Goal: Task Accomplishment & Management: Complete application form

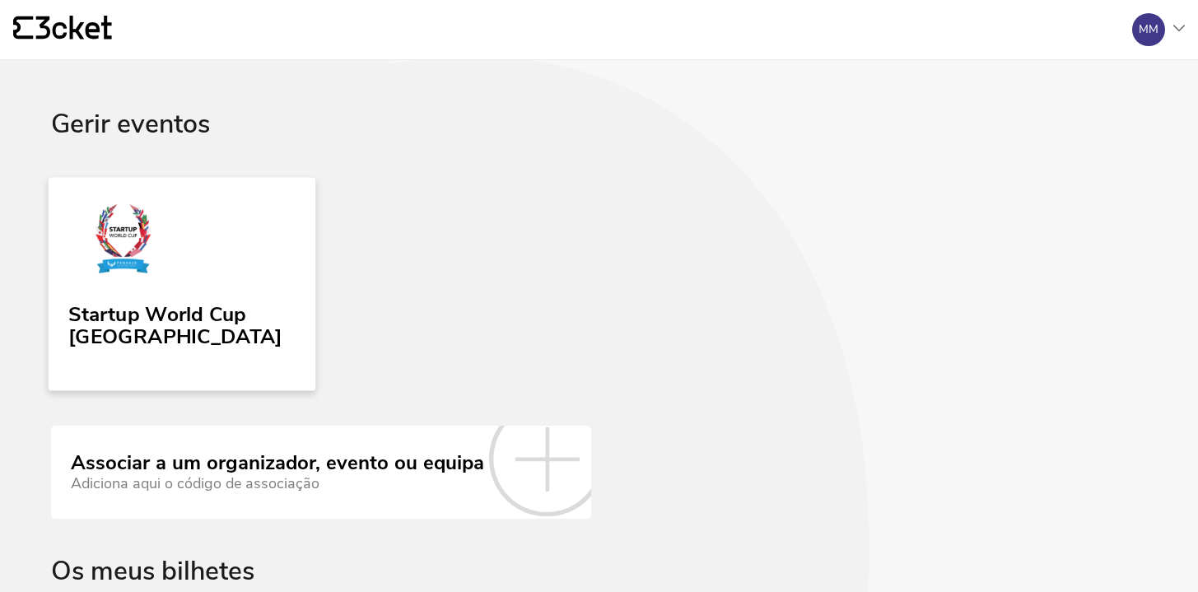
click at [242, 292] on link "Startup World Cup [GEOGRAPHIC_DATA]" at bounding box center [182, 283] width 267 height 213
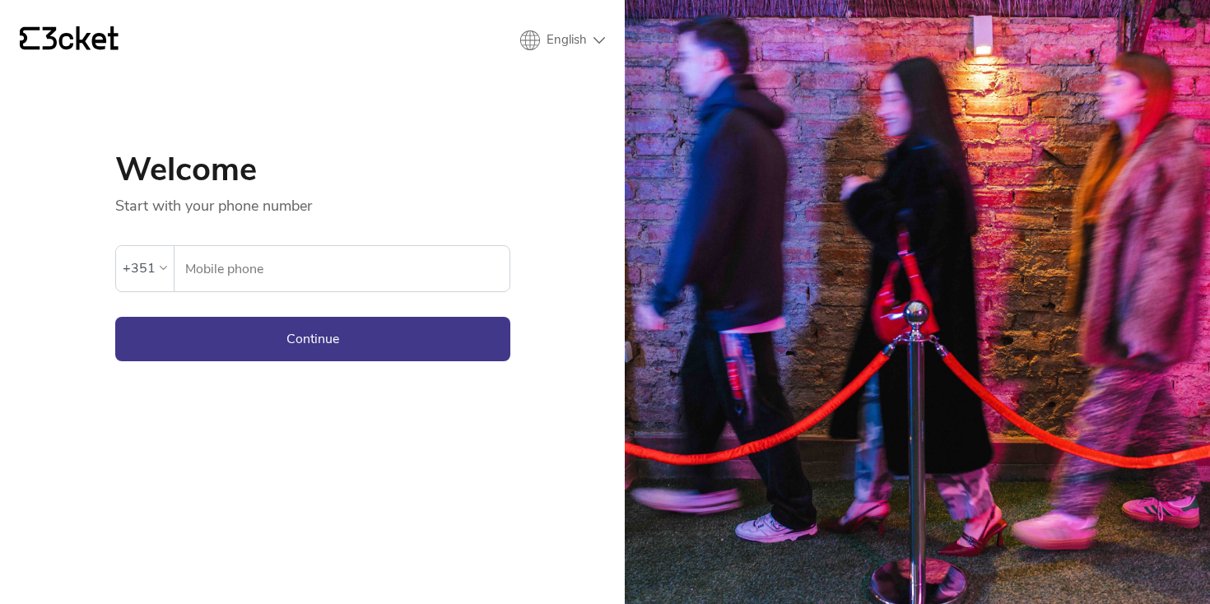
click at [500, 242] on div "An error has occurred. If the error persists please contact support." at bounding box center [312, 231] width 395 height 30
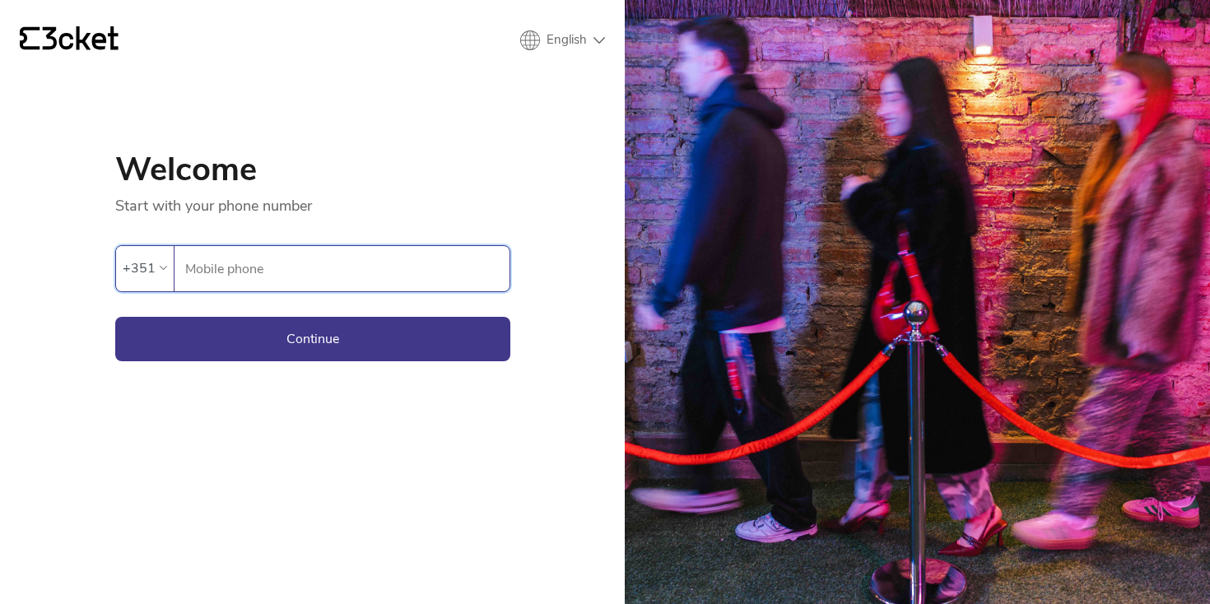
click at [472, 256] on input "Mobile phone" at bounding box center [346, 268] width 325 height 45
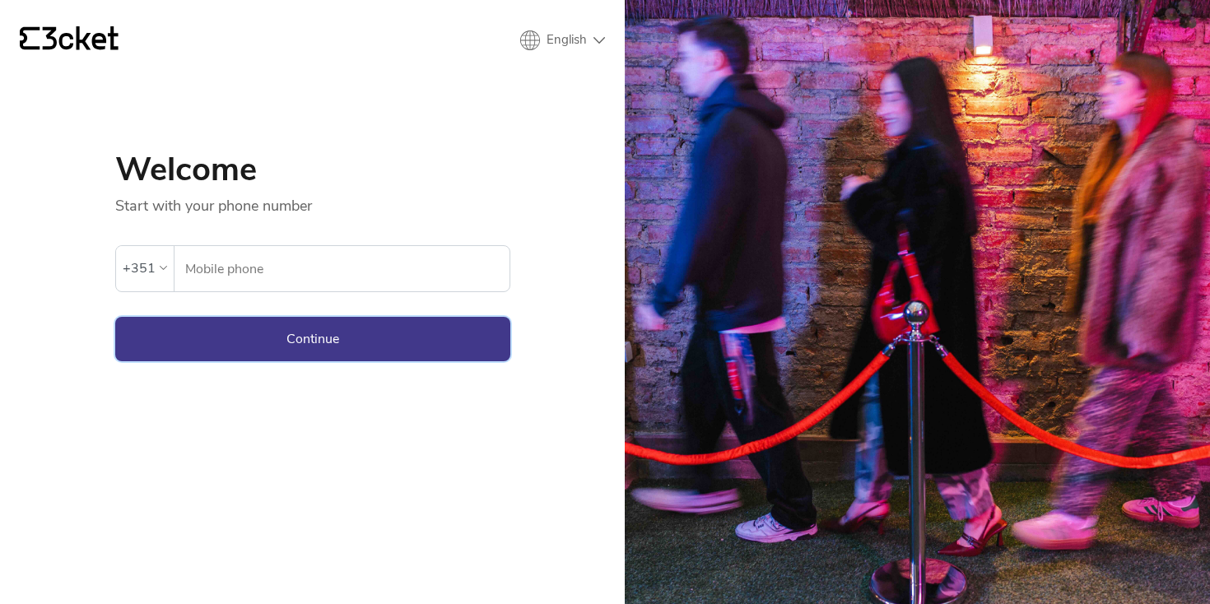
type input "915481990"
click at [425, 330] on button "Continue" at bounding box center [312, 339] width 395 height 44
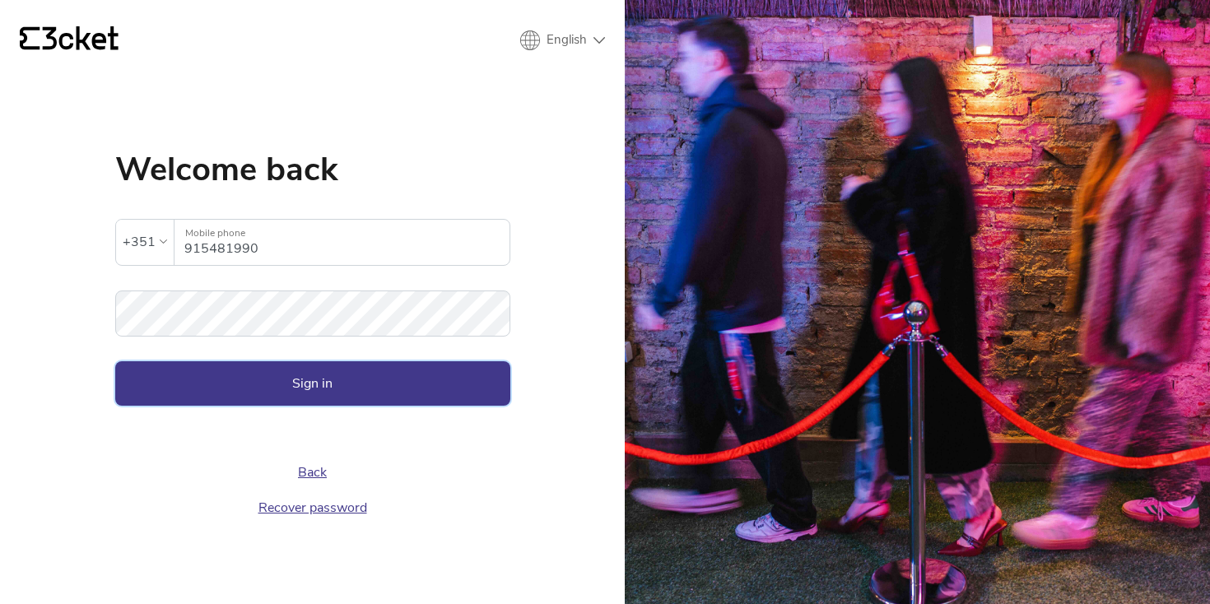
click at [361, 390] on button "Sign in" at bounding box center [312, 383] width 395 height 44
